Goal: Information Seeking & Learning: Learn about a topic

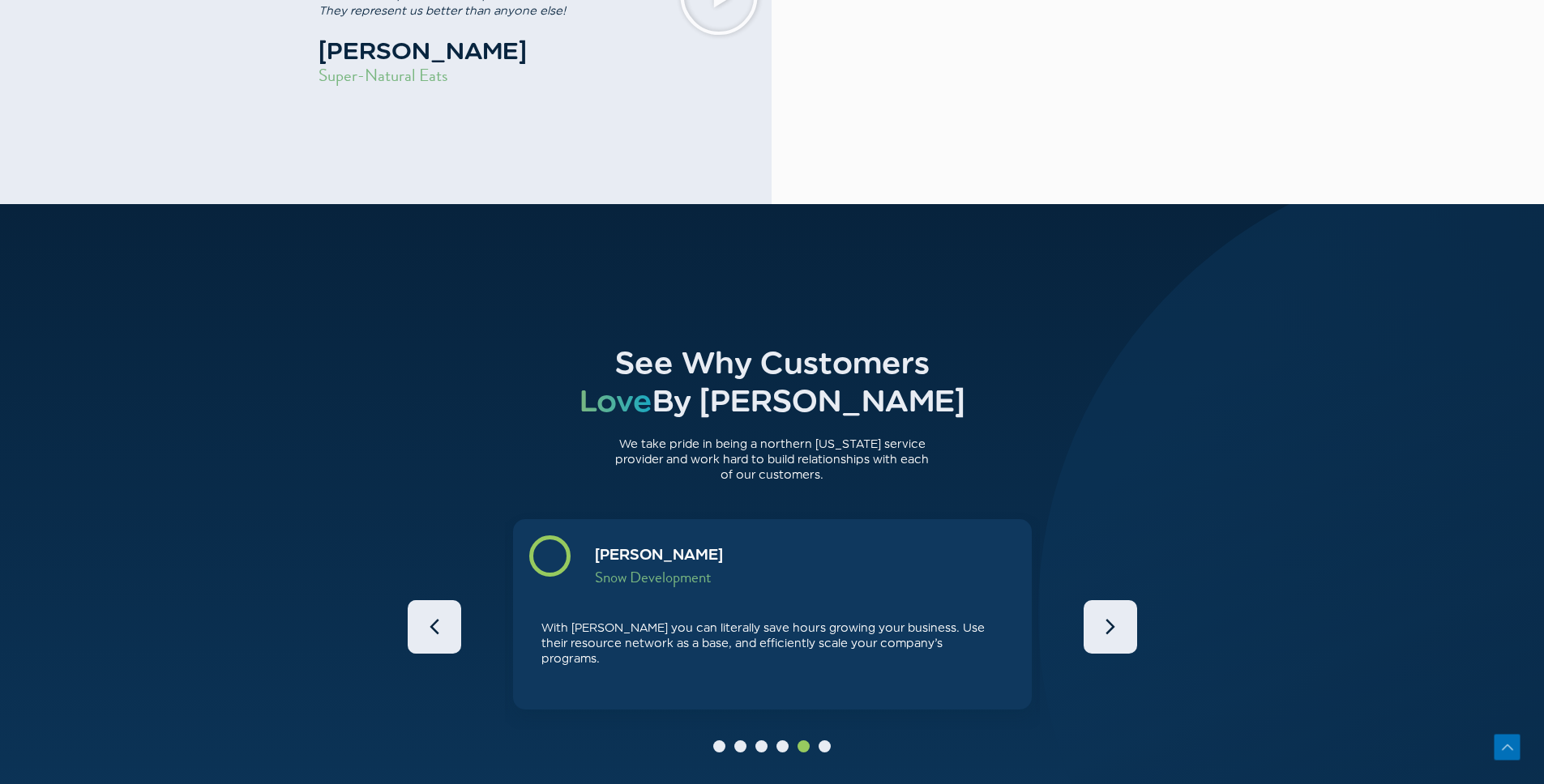
scroll to position [5056, 0]
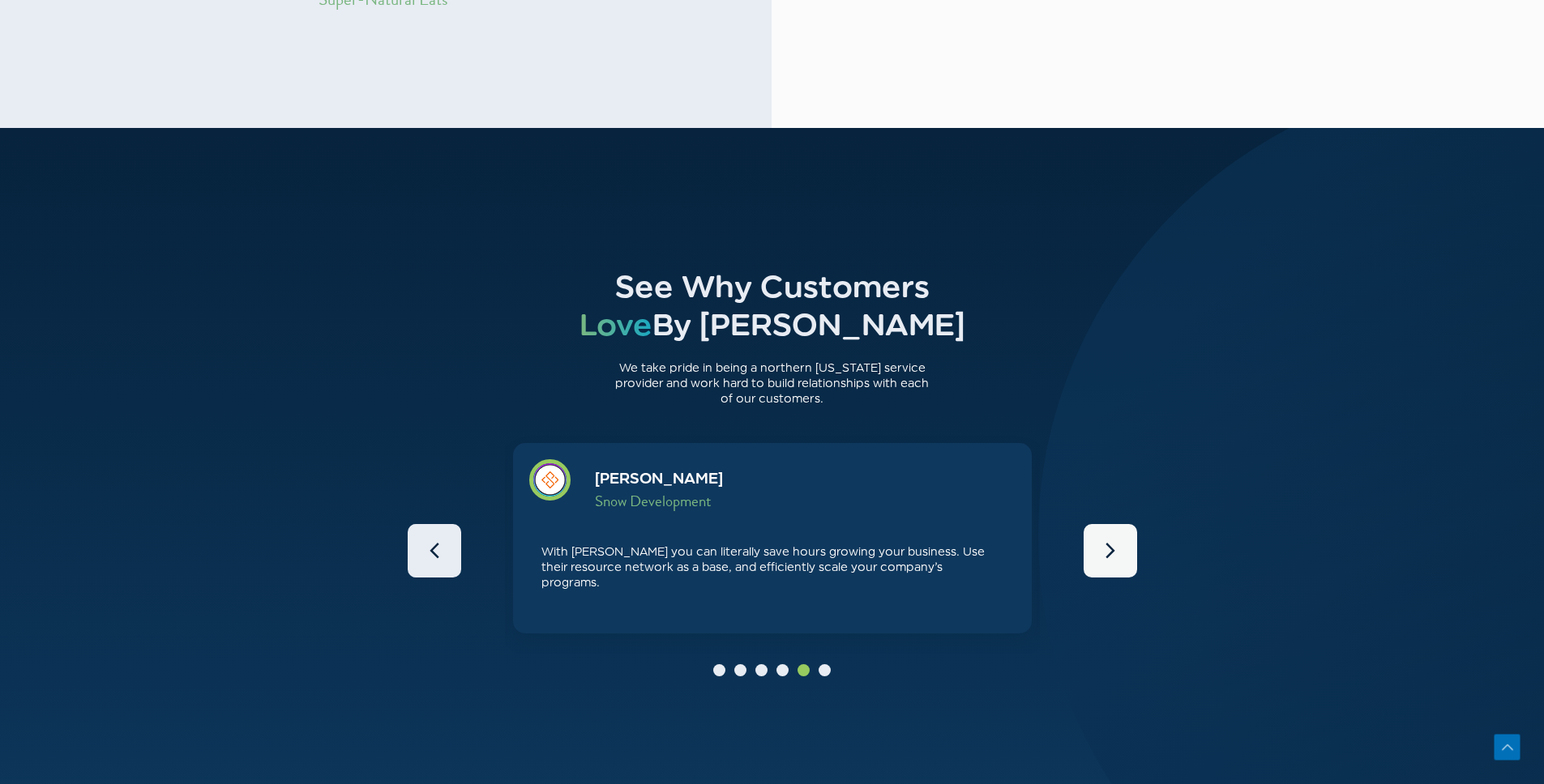
click at [1105, 537] on icon "Next" at bounding box center [1110, 551] width 27 height 27
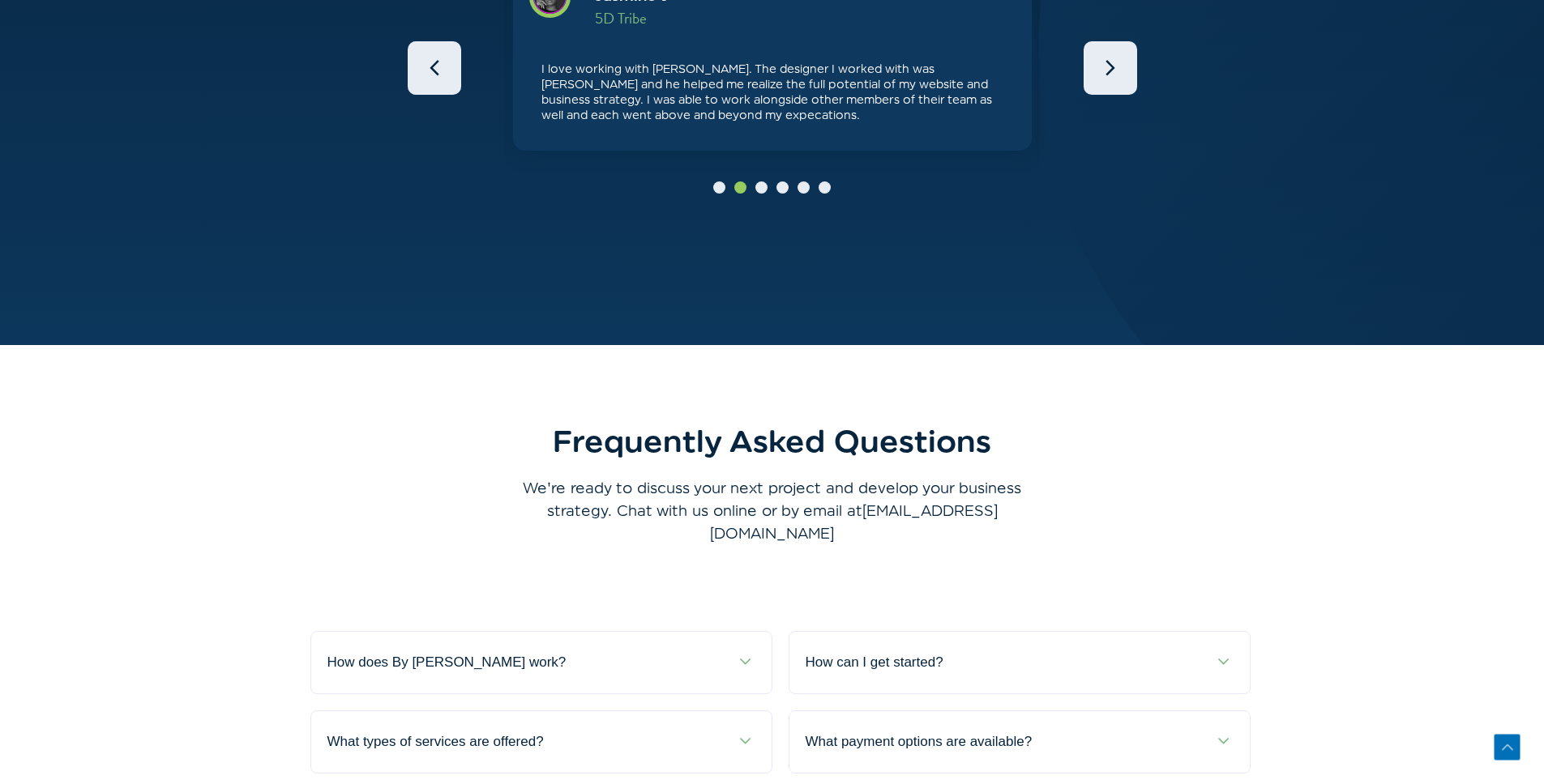
scroll to position [5659, 0]
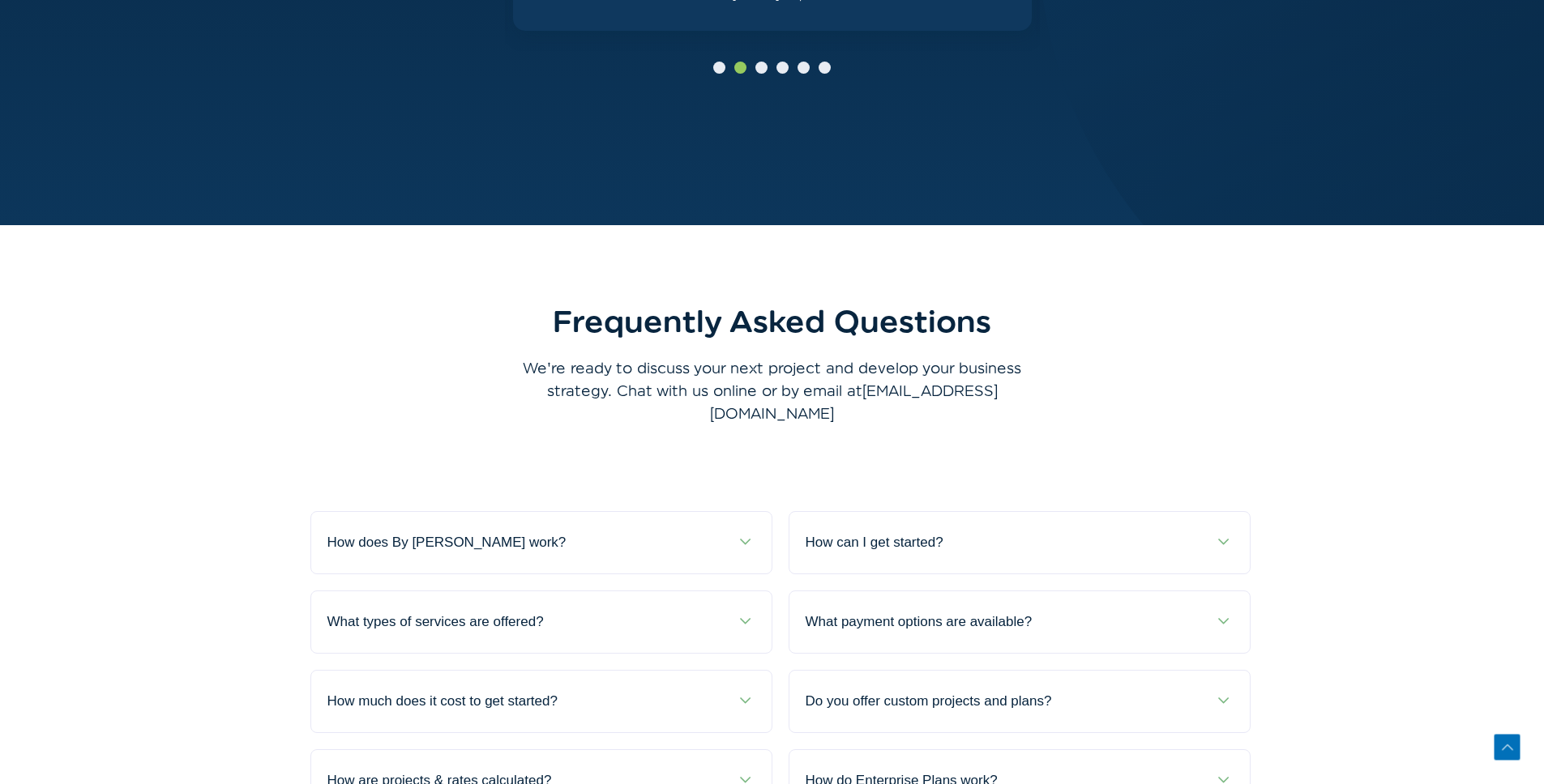
click at [700, 512] on div "How does By [PERSON_NAME] work?" at bounding box center [541, 542] width 461 height 62
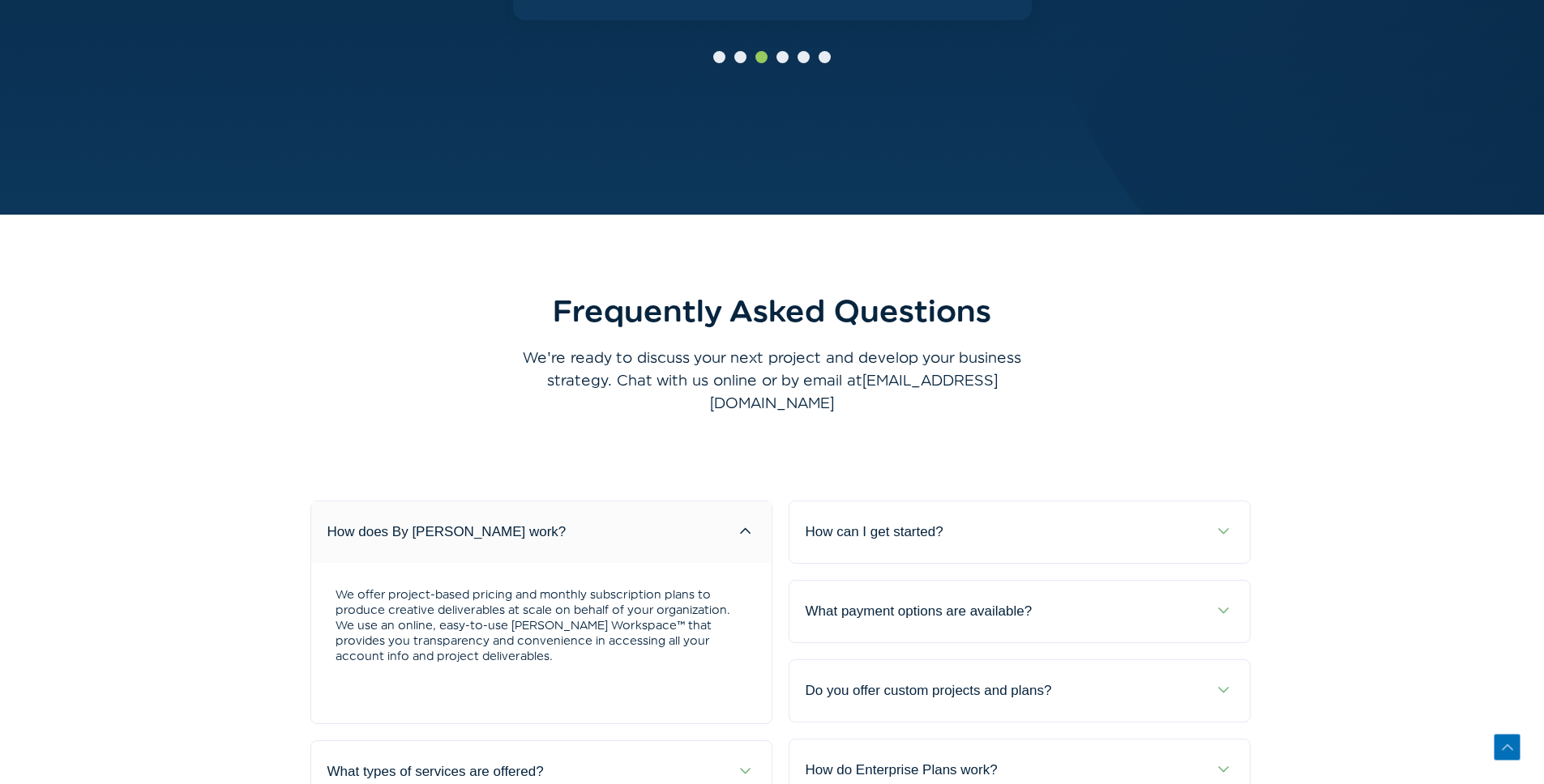
scroll to position [5679, 0]
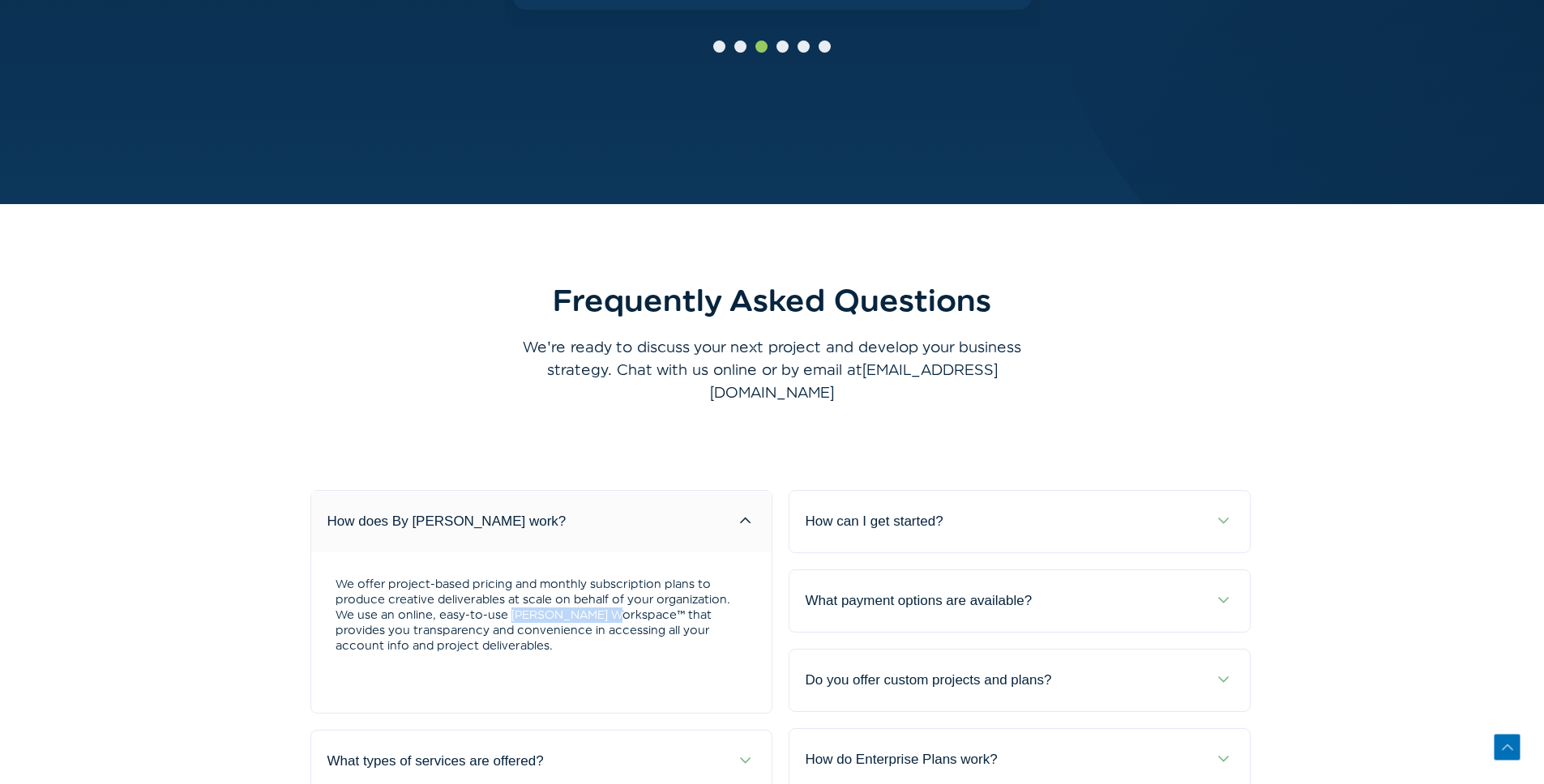
drag, startPoint x: 360, startPoint y: 567, endPoint x: 452, endPoint y: 567, distance: 92.0
click at [452, 577] on p "We offer project-based pricing and monthly subscription plans to produce creati…" at bounding box center [541, 615] width 412 height 77
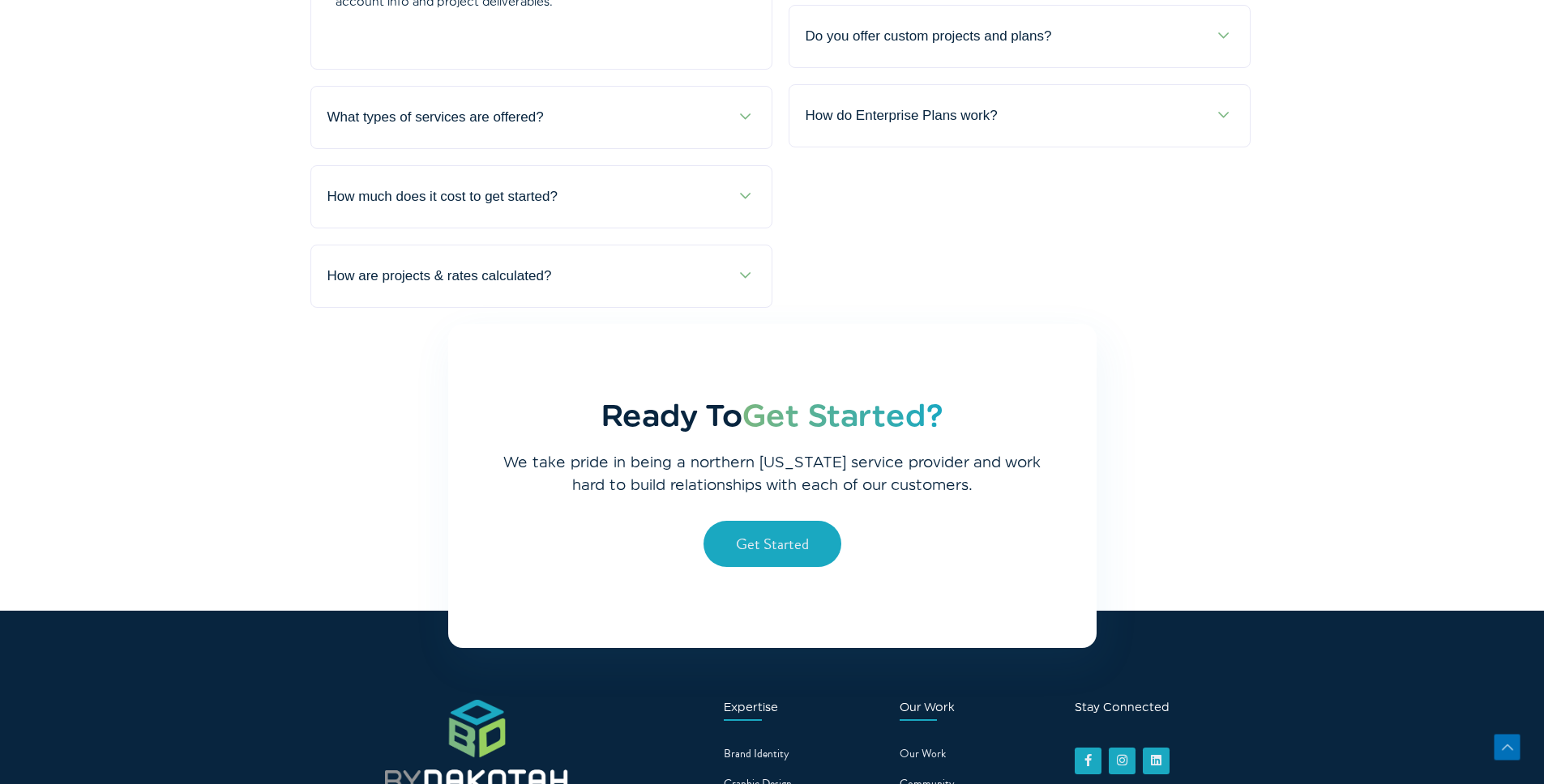
scroll to position [6524, 0]
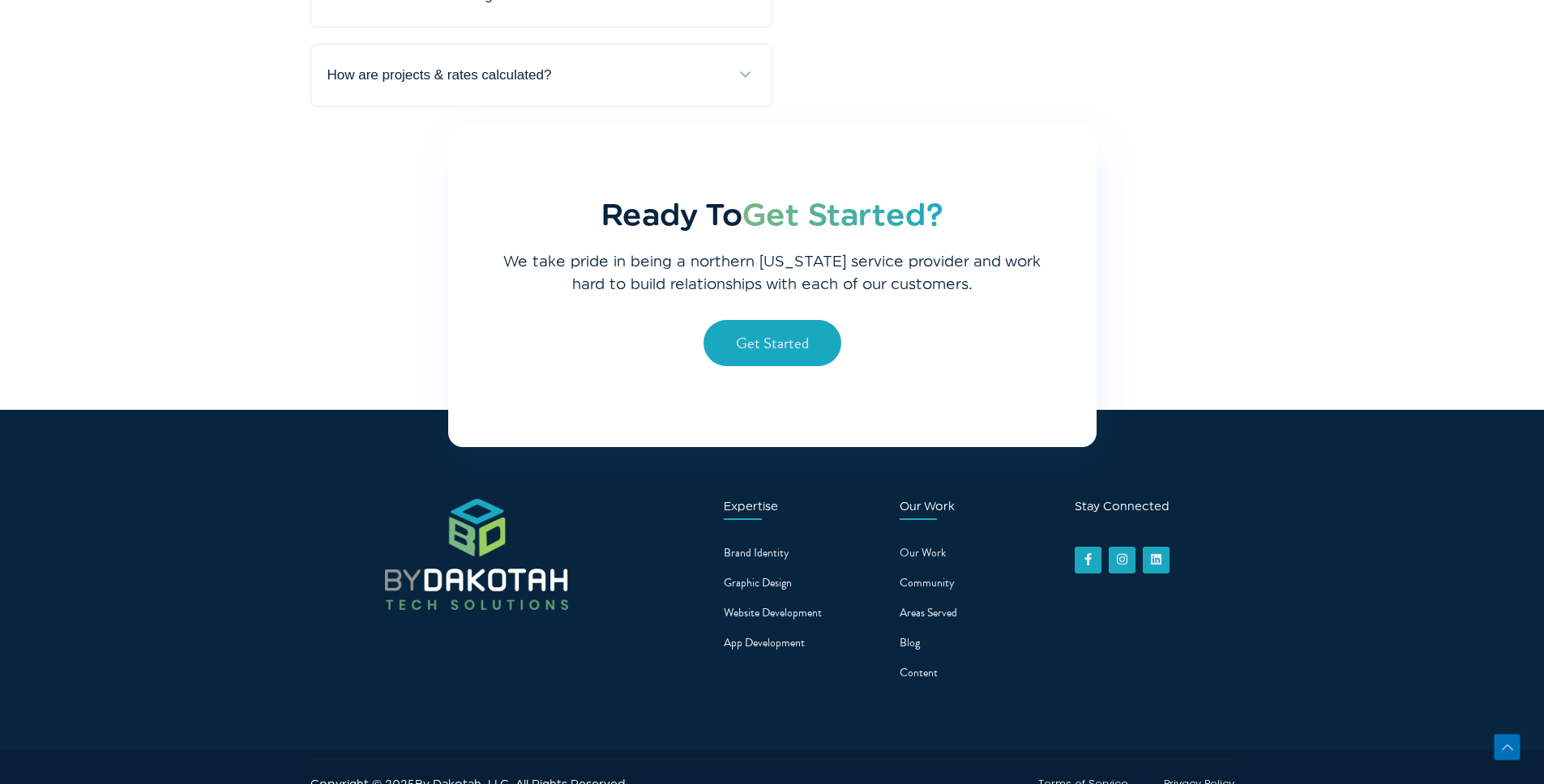
click at [919, 601] on span "Areas Served" at bounding box center [928, 613] width 58 height 25
drag, startPoint x: 924, startPoint y: 503, endPoint x: 800, endPoint y: 517, distance: 124.8
click at [810, 521] on div "Expertise Brand Identity Graphic Design Website Development App Development Our…" at bounding box center [772, 580] width 923 height 341
click at [753, 570] on span "Graphic Design" at bounding box center [757, 583] width 68 height 25
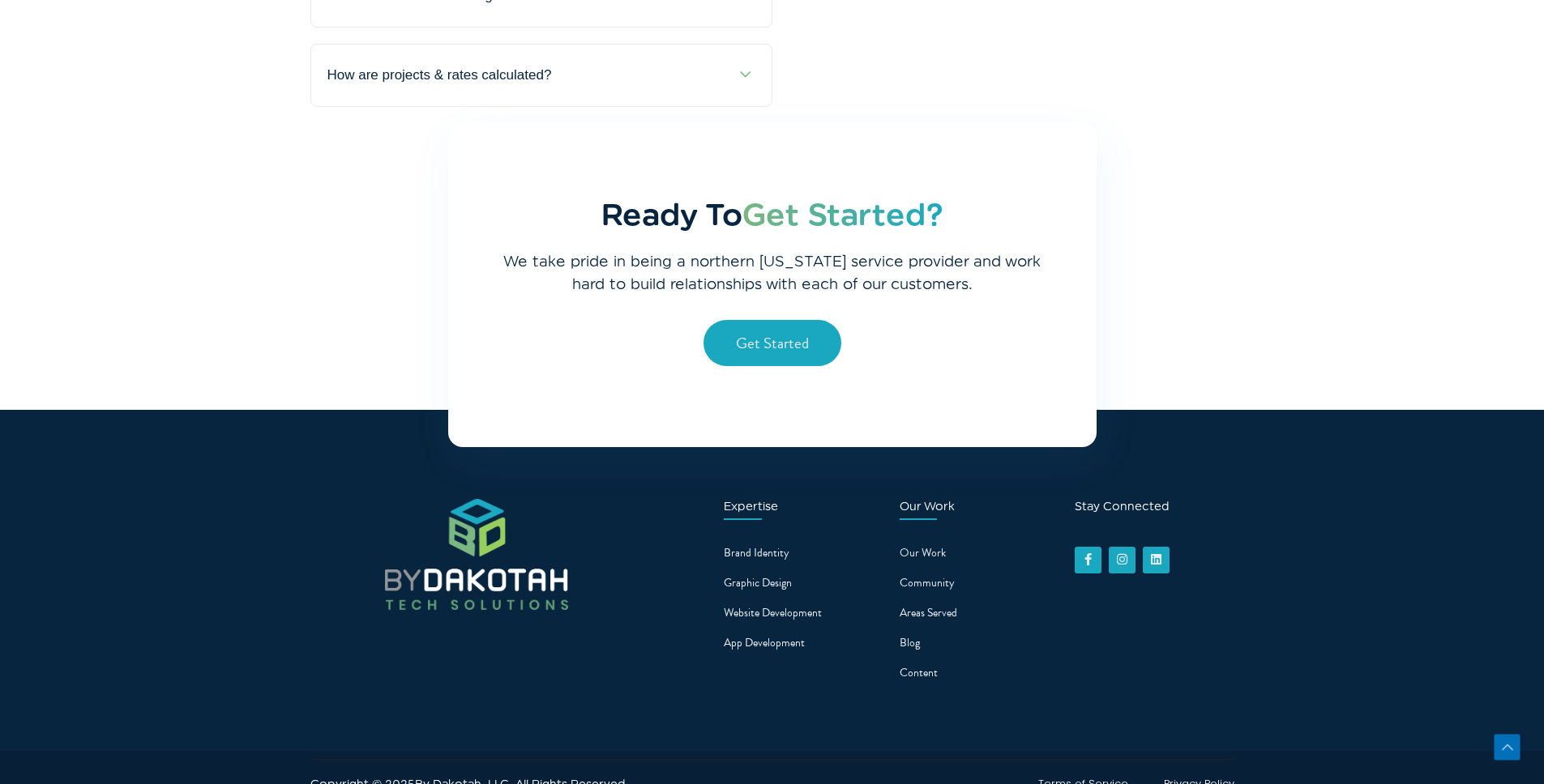
drag, startPoint x: 754, startPoint y: 563, endPoint x: 752, endPoint y: 586, distance: 23.1
click at [752, 582] on ul "Brand Identity Graphic Design Website Development App Development" at bounding box center [799, 598] width 151 height 116
click at [920, 540] on span "Our Work" at bounding box center [922, 553] width 46 height 25
click at [921, 540] on span "Our Work" at bounding box center [922, 553] width 46 height 25
click at [927, 570] on li "Community" at bounding box center [975, 584] width 151 height 28
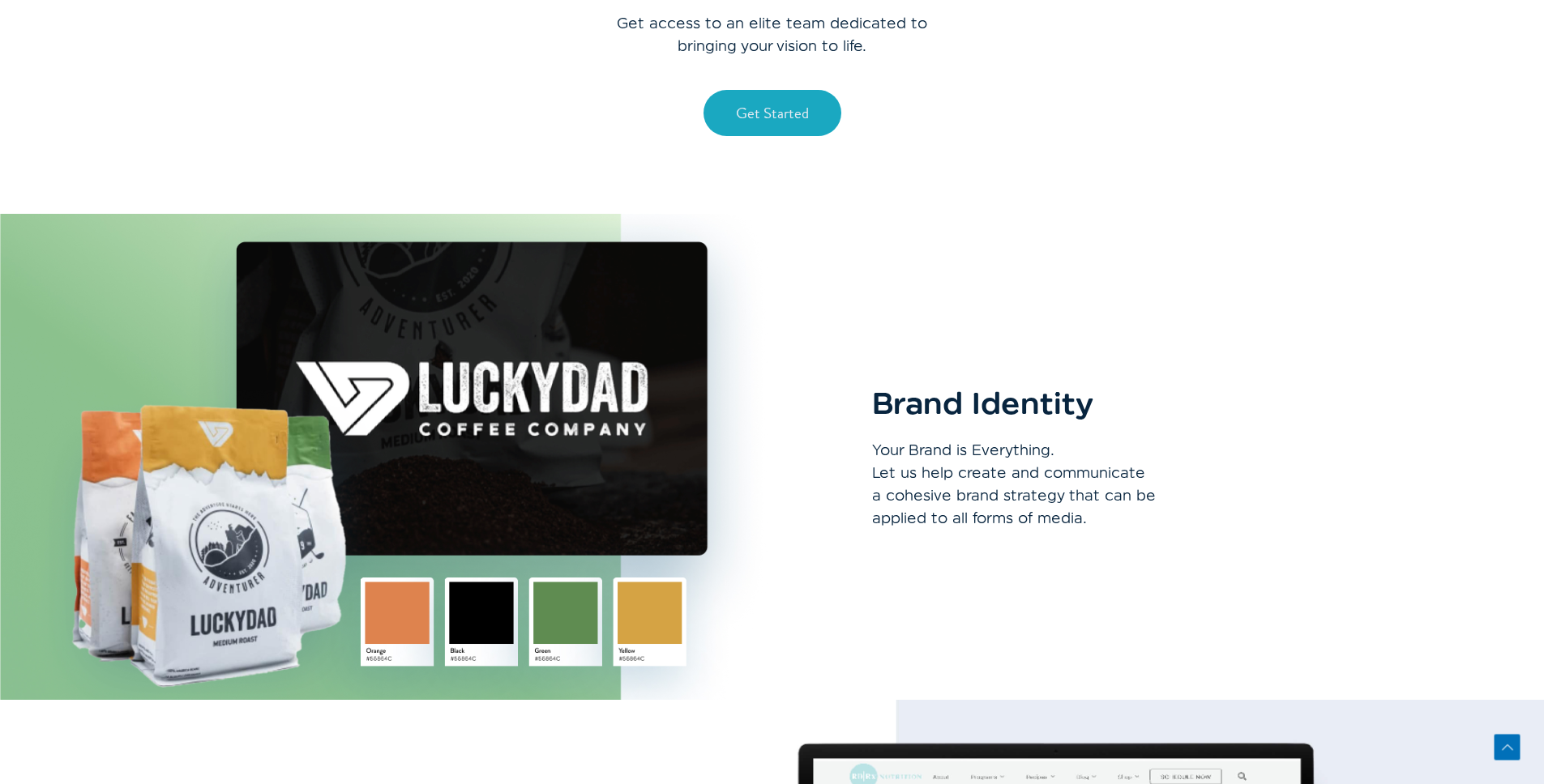
scroll to position [0, 0]
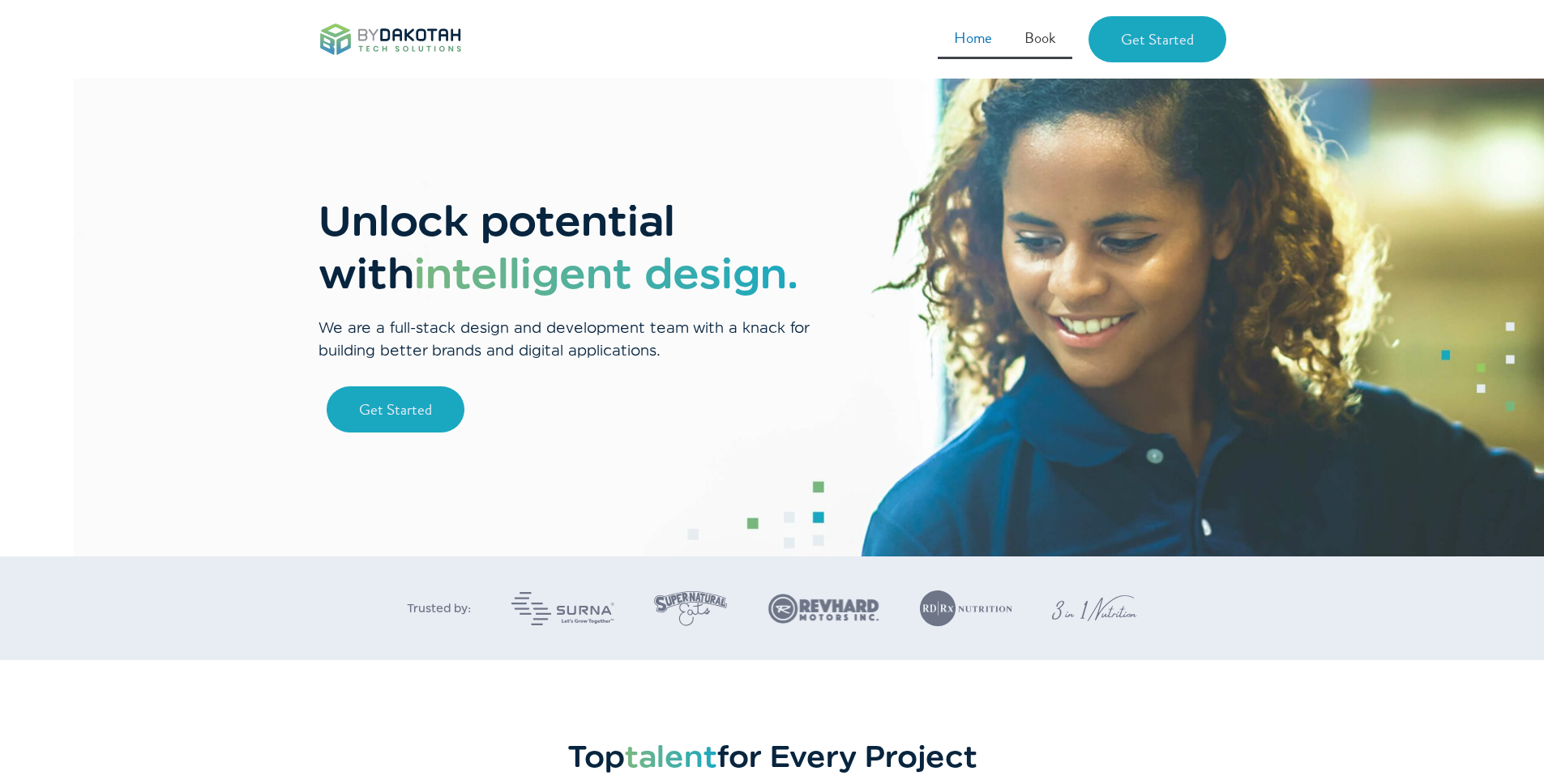
click at [1044, 48] on link "Book" at bounding box center [1039, 38] width 64 height 43
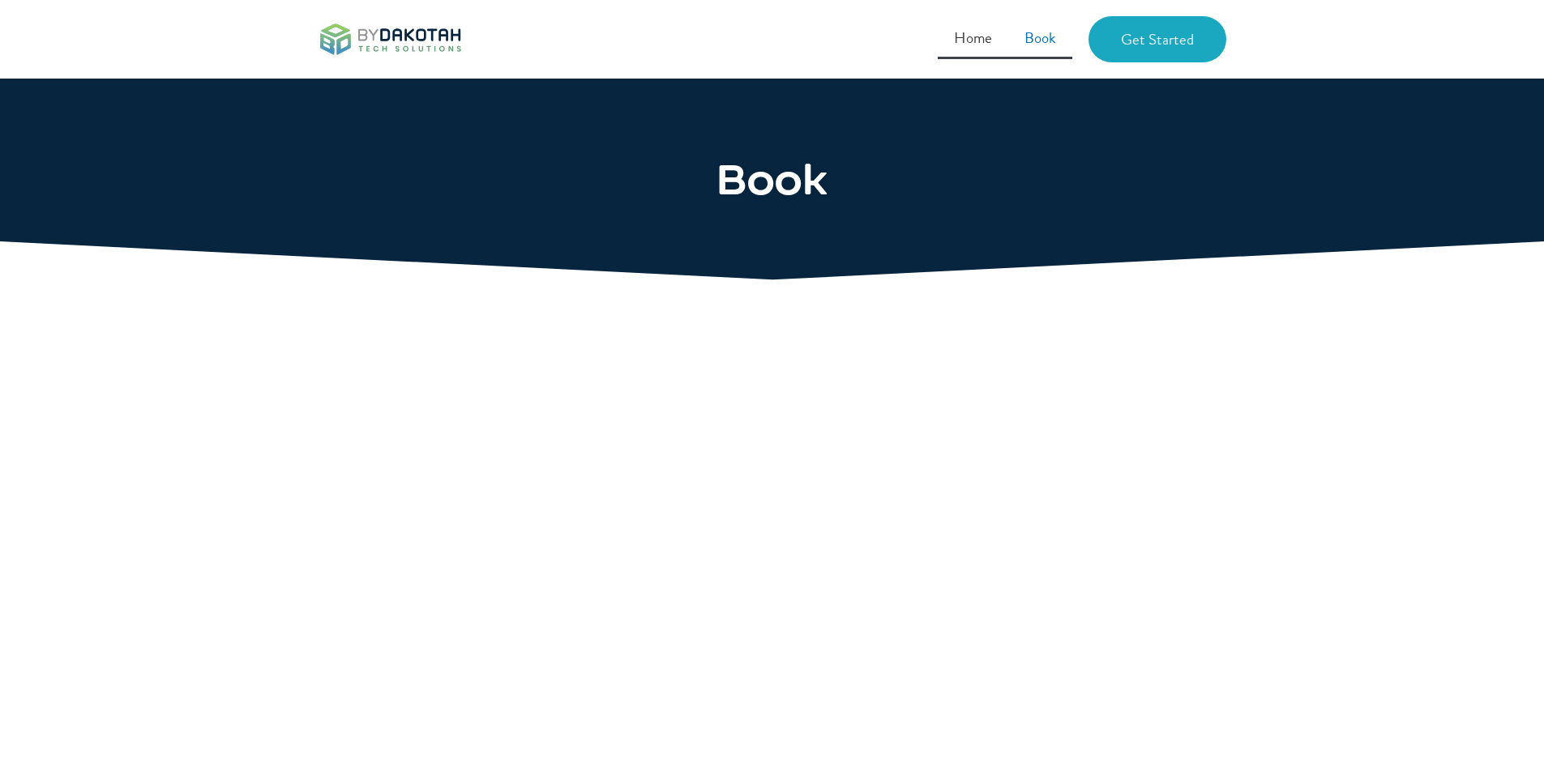
click at [962, 44] on link "Home" at bounding box center [972, 38] width 71 height 43
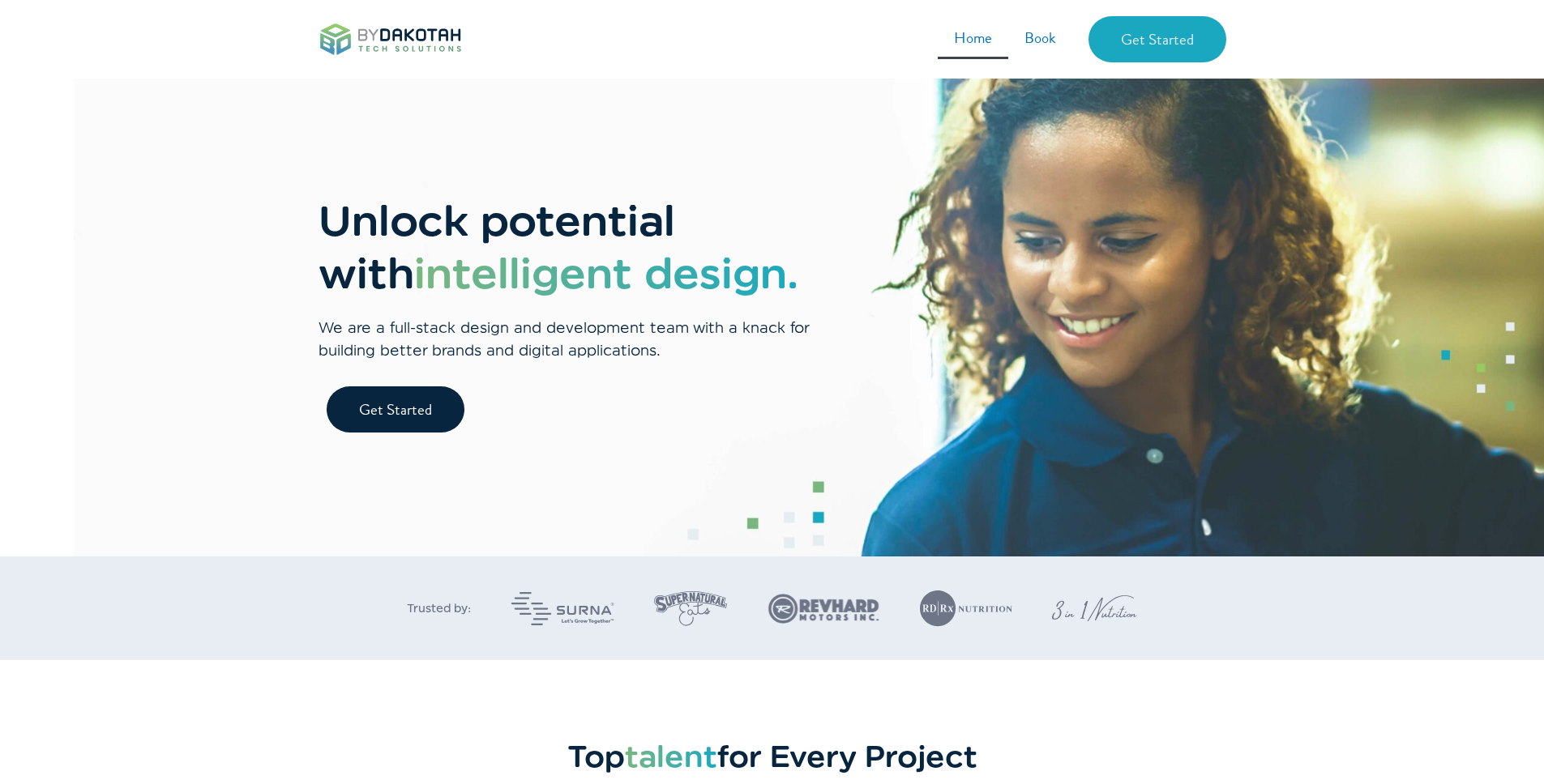
click at [416, 416] on span "Get Started" at bounding box center [395, 410] width 73 height 22
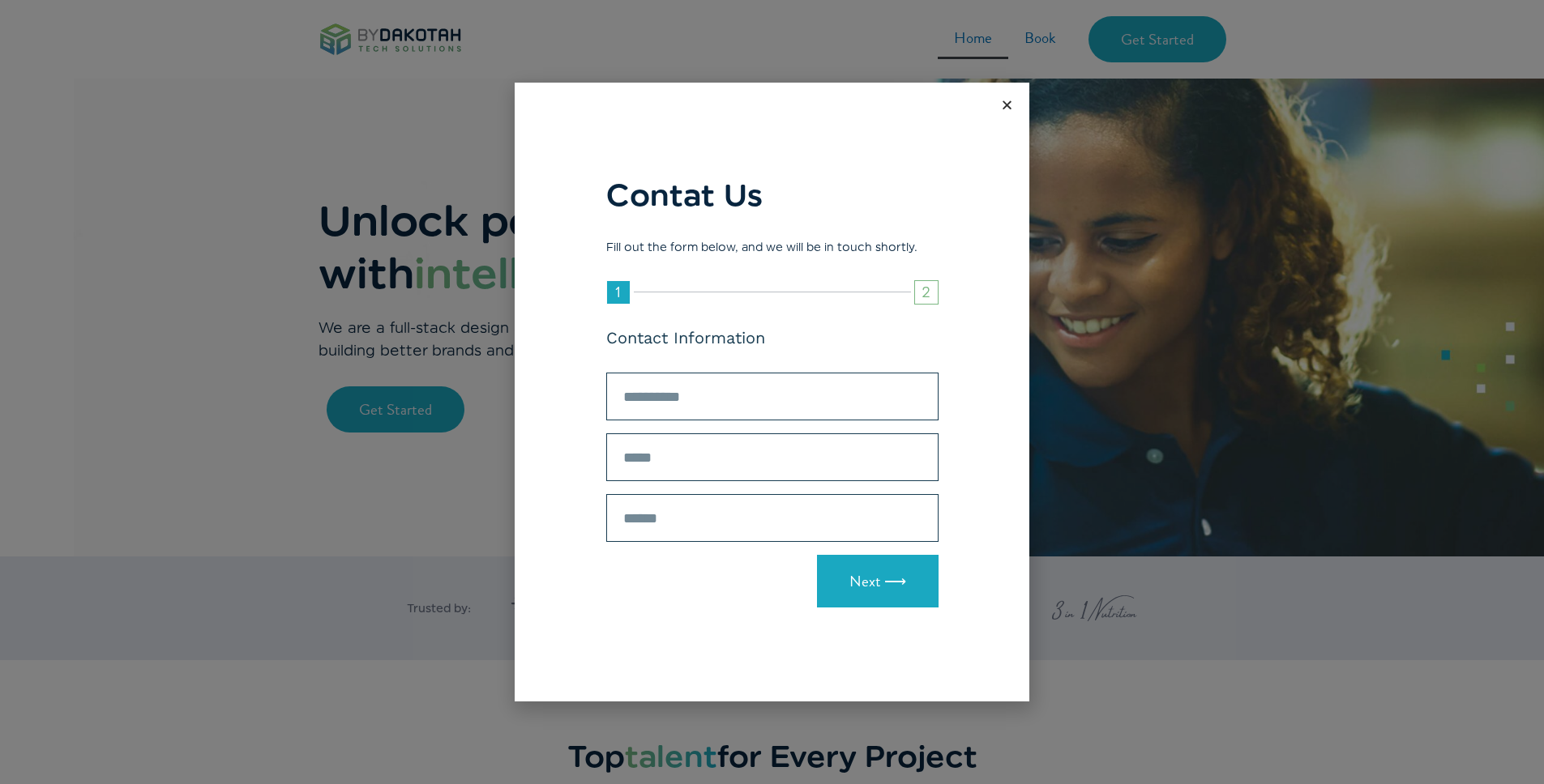
click at [389, 263] on div "Contat Us Fill out the form below, and we will be in touch shortly. 1 2 Contact…" at bounding box center [772, 392] width 1544 height 784
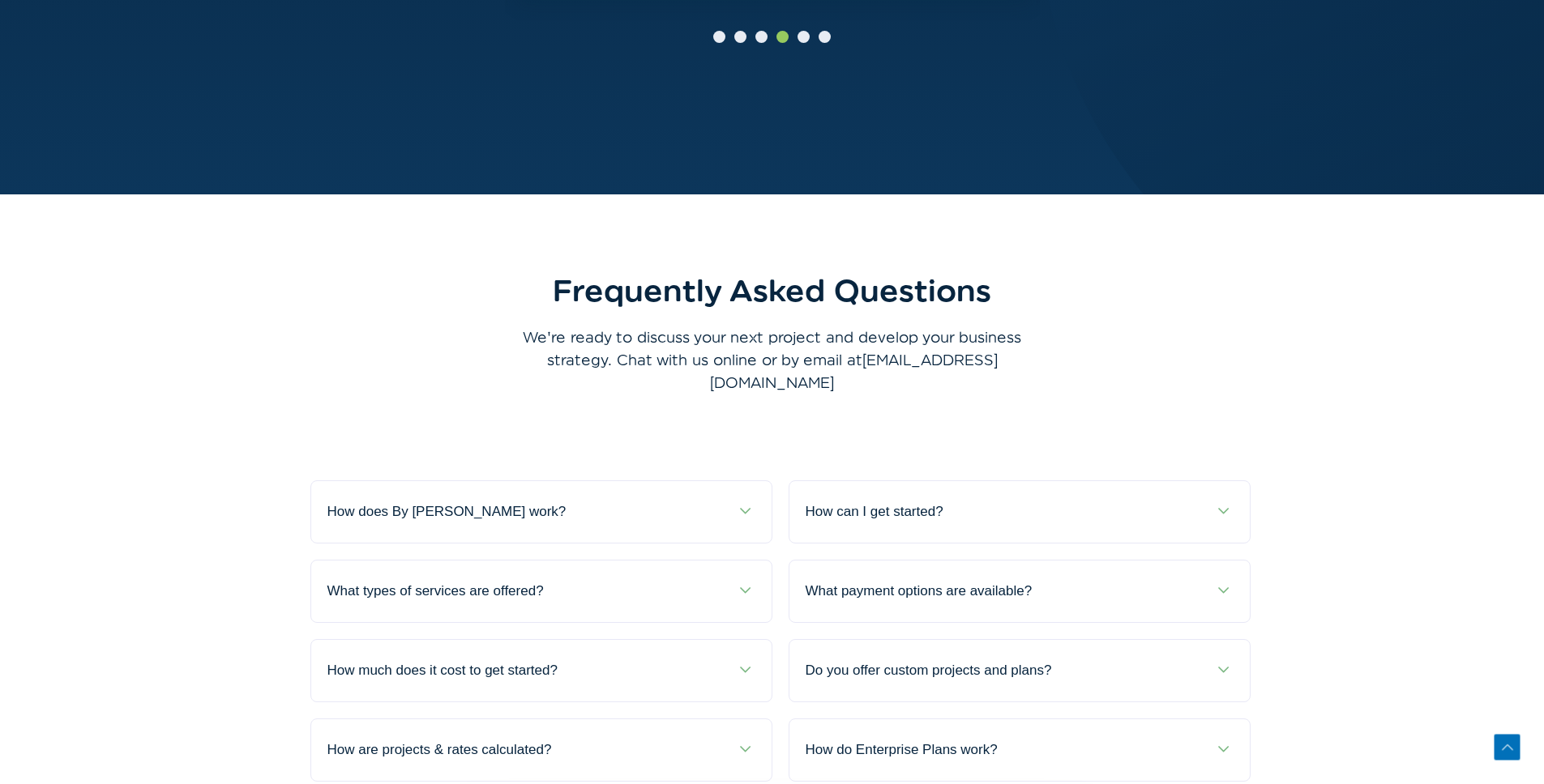
scroll to position [5777, 0]
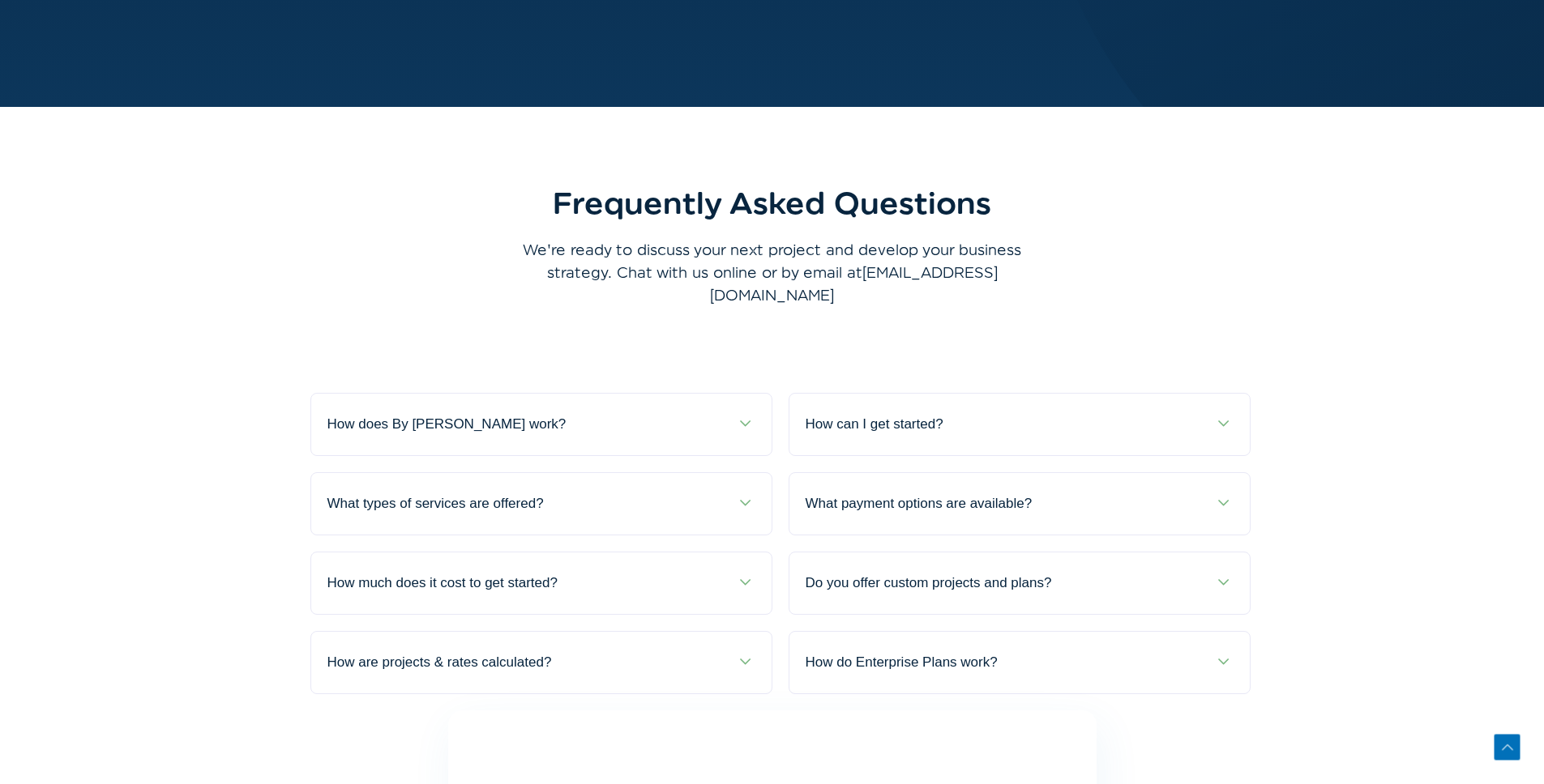
click at [660, 394] on div "How does By [PERSON_NAME] work?" at bounding box center [541, 424] width 461 height 62
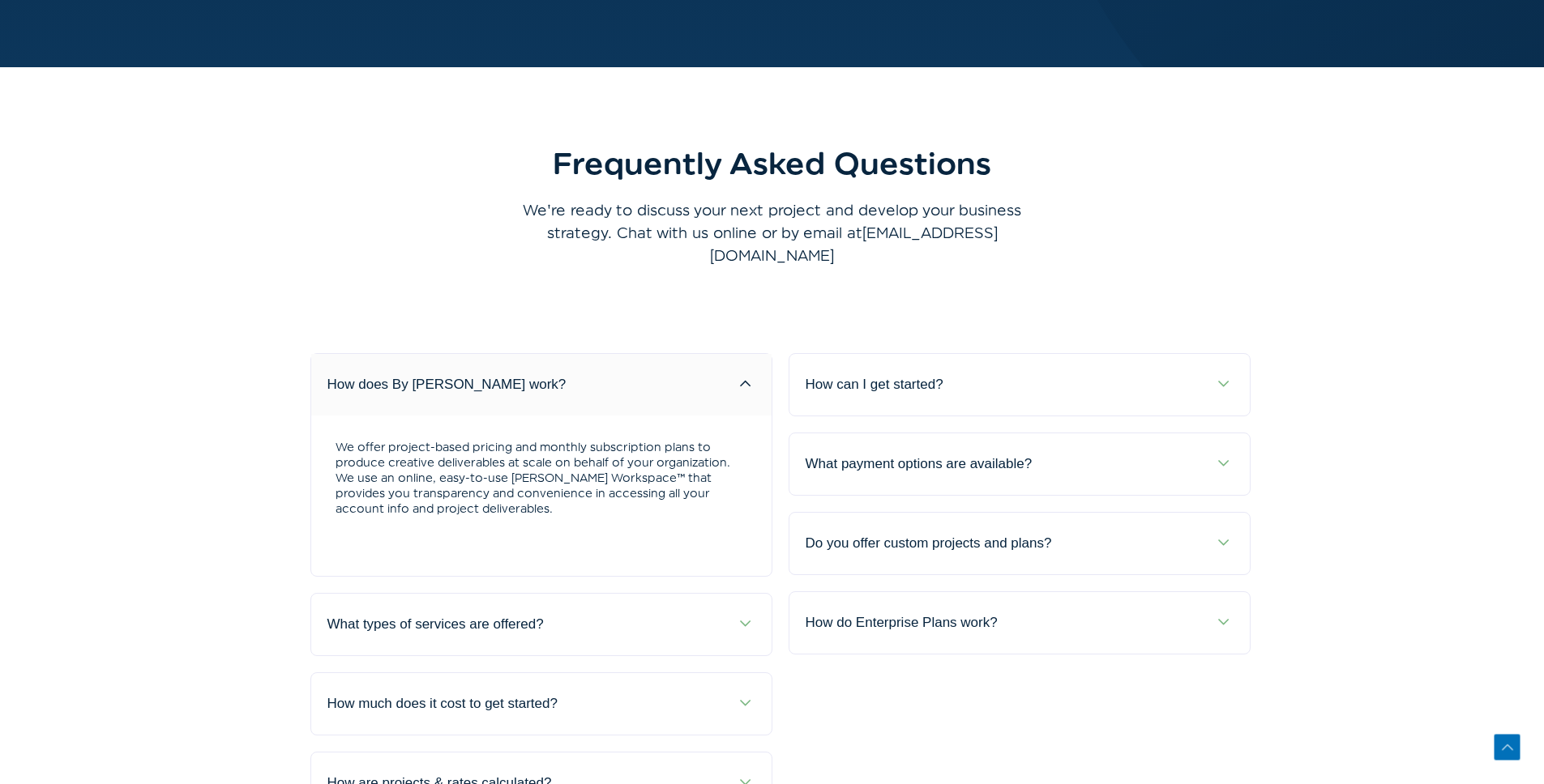
scroll to position [5826, 0]
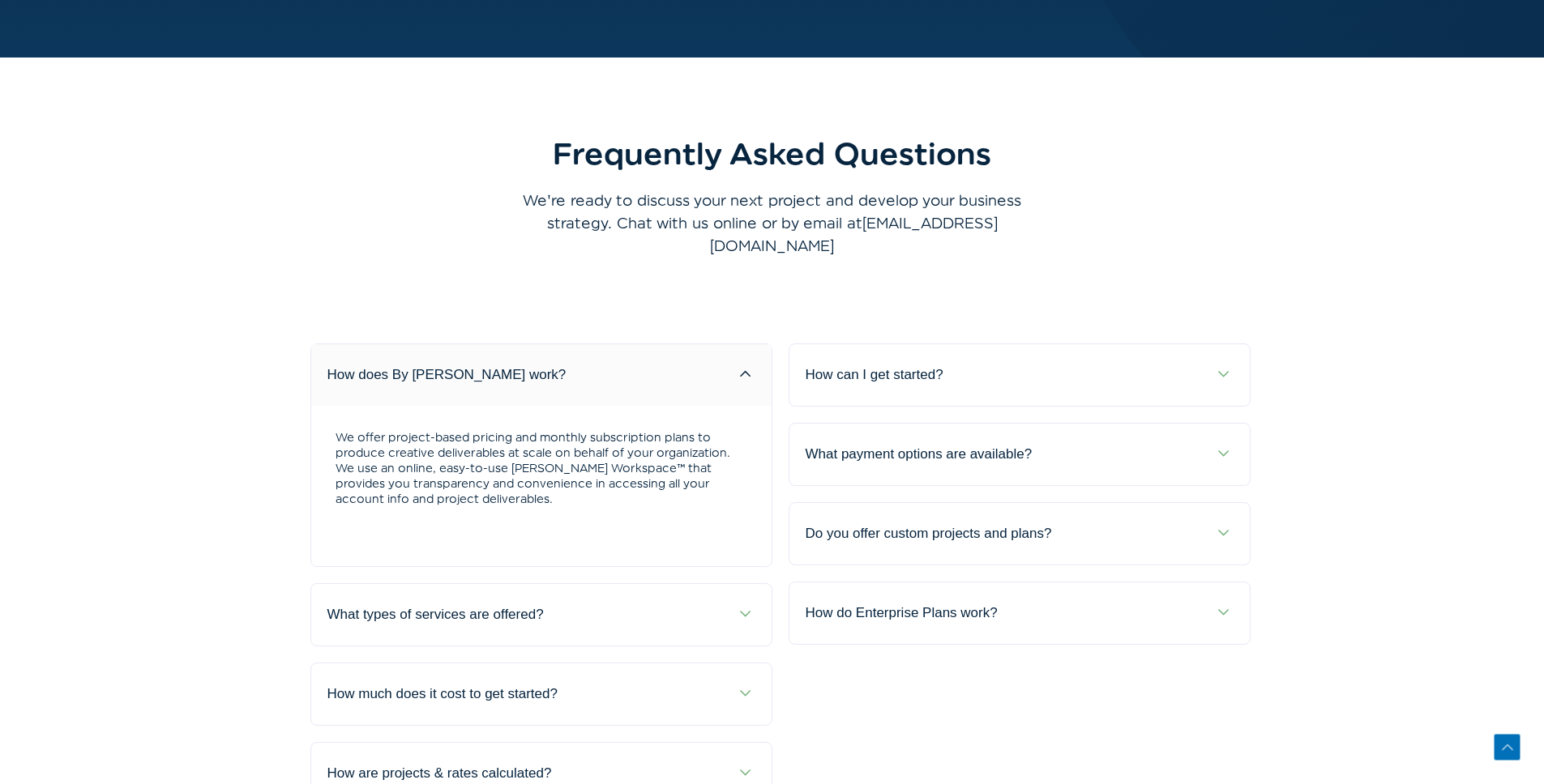
click at [678, 344] on div "How does By [PERSON_NAME] work?" at bounding box center [541, 374] width 461 height 62
click at [735, 365] on span at bounding box center [745, 374] width 21 height 21
click at [945, 582] on div "How do Enterprise Plans work?" at bounding box center [1020, 612] width 461 height 62
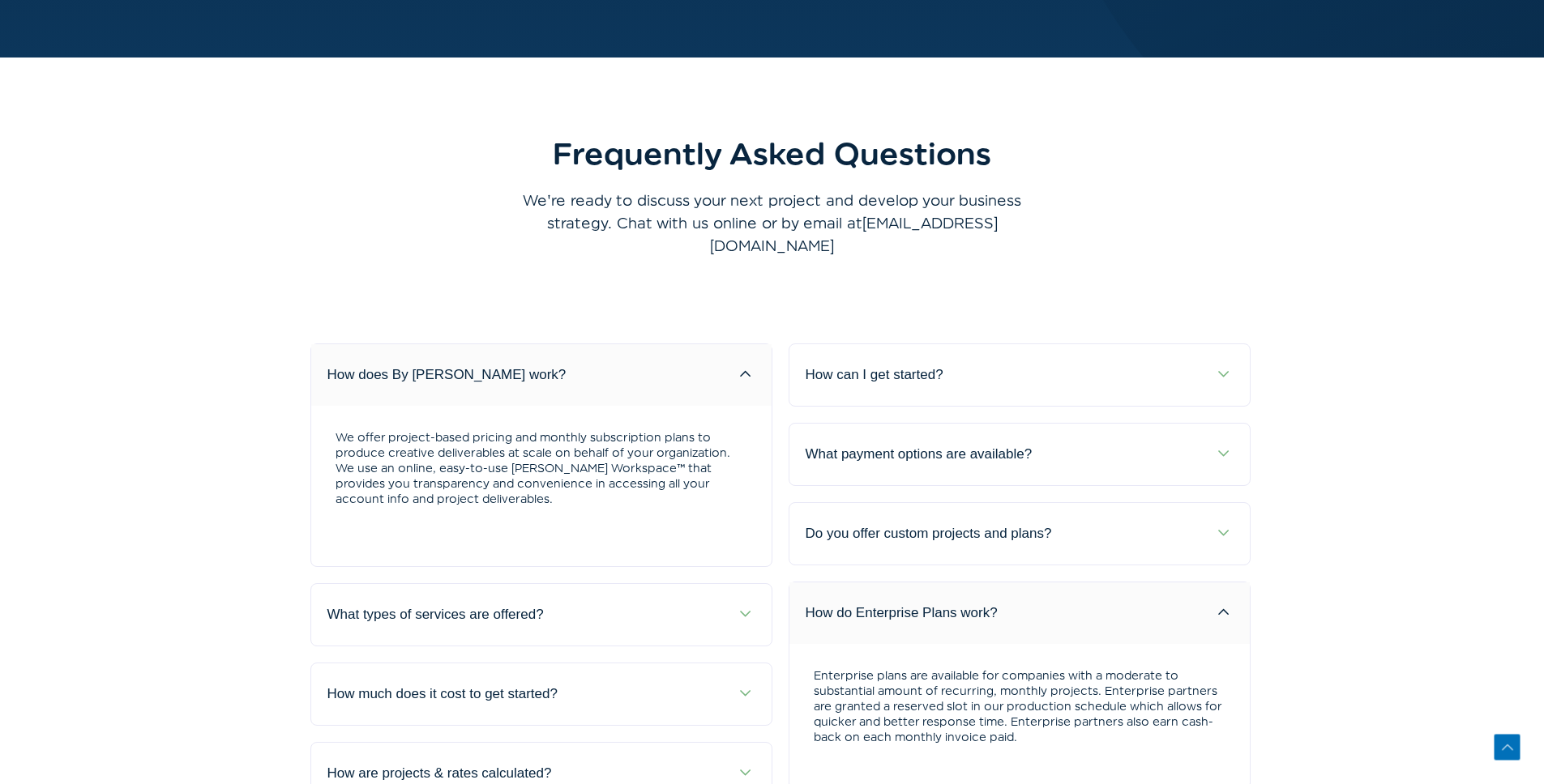
click at [671, 584] on div "What types of services are offered?" at bounding box center [541, 614] width 461 height 62
